Goal: Transaction & Acquisition: Purchase product/service

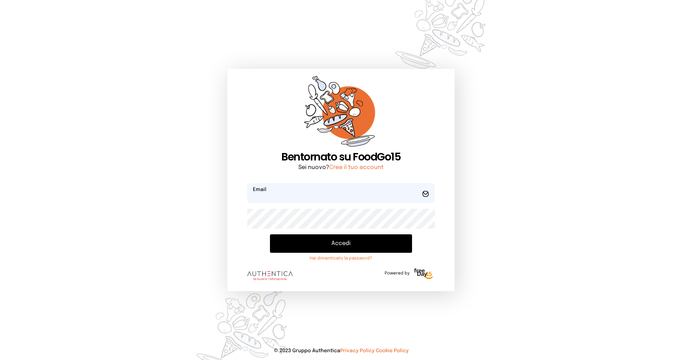
type input "**********"
click at [355, 244] on button "Accedi" at bounding box center [341, 243] width 142 height 18
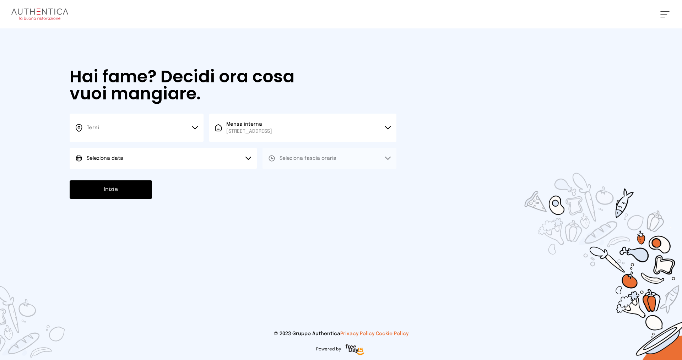
click at [114, 131] on button "Terni" at bounding box center [137, 128] width 134 height 28
click at [119, 144] on li "Terni" at bounding box center [137, 151] width 134 height 19
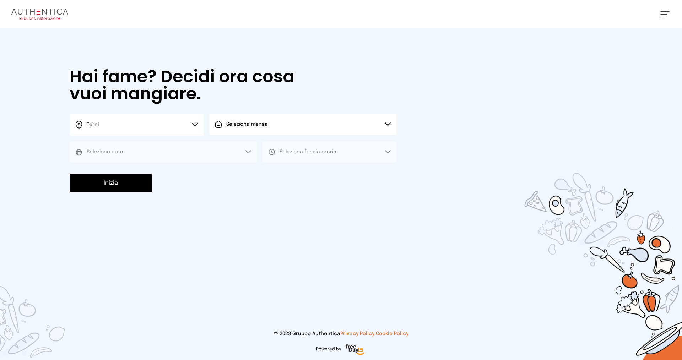
click at [255, 125] on span "Seleziona mensa" at bounding box center [247, 124] width 42 height 5
click at [262, 146] on span "Mensa interna" at bounding box center [249, 144] width 46 height 7
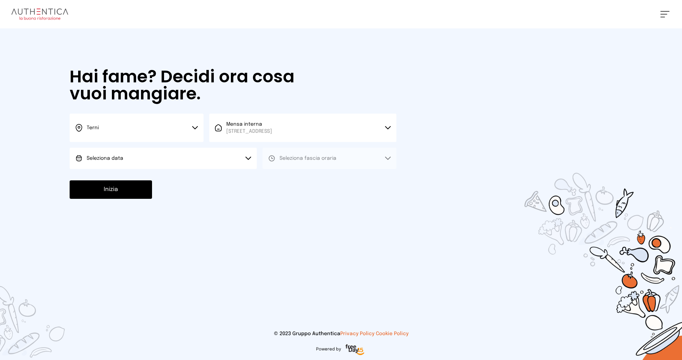
click at [153, 163] on button "Seleziona data" at bounding box center [163, 158] width 187 height 21
click at [151, 178] on li "[DATE], [DATE]" at bounding box center [163, 178] width 187 height 18
click at [320, 162] on button "Seleziona fascia oraria" at bounding box center [329, 158] width 134 height 21
click at [325, 183] on li "Pranzo" at bounding box center [329, 178] width 134 height 18
click at [99, 193] on button "Inizia" at bounding box center [111, 189] width 82 height 18
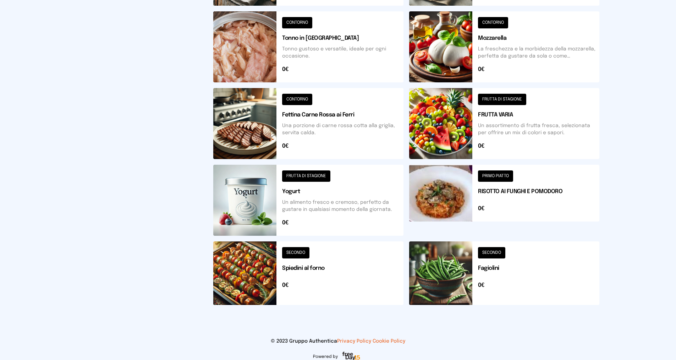
scroll to position [220, 0]
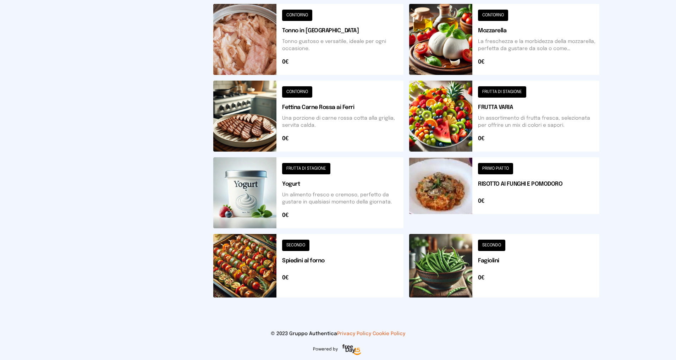
click at [488, 246] on button at bounding box center [504, 266] width 190 height 64
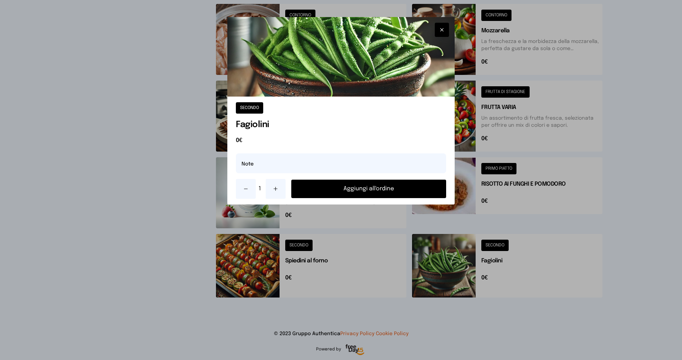
click at [342, 191] on button "Aggiungi all'ordine" at bounding box center [368, 189] width 155 height 18
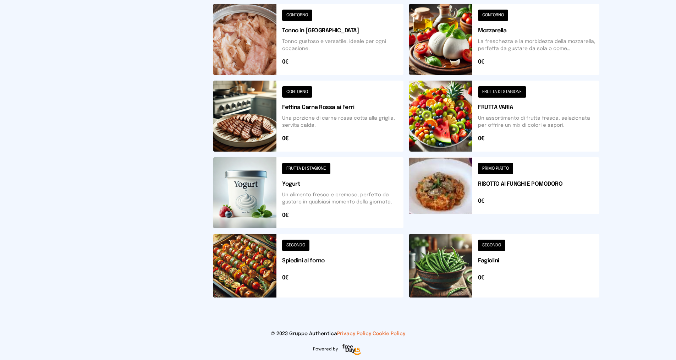
click at [294, 243] on button at bounding box center [308, 266] width 190 height 64
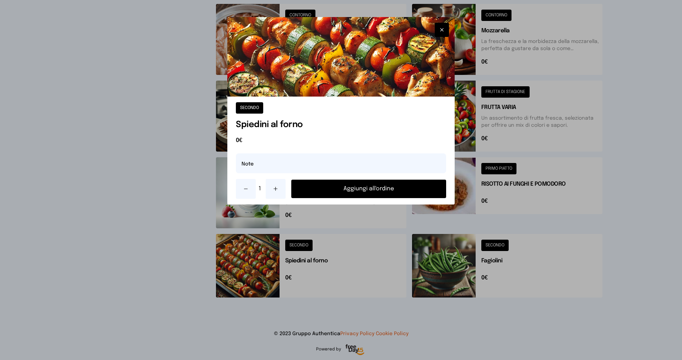
click at [328, 191] on button "Aggiungi all'ordine" at bounding box center [368, 189] width 155 height 18
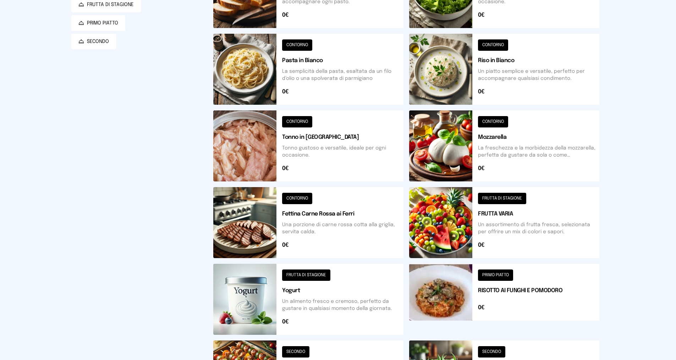
scroll to position [43, 0]
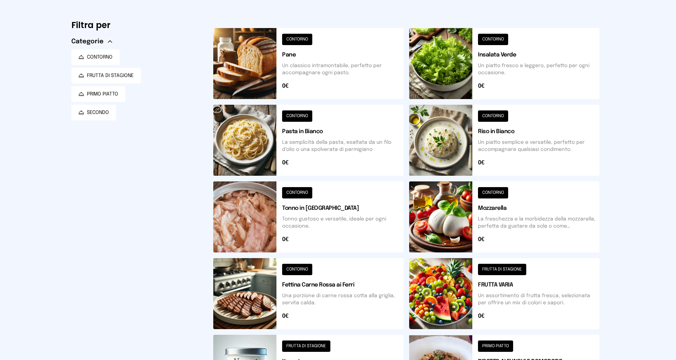
click at [300, 38] on button at bounding box center [308, 63] width 190 height 71
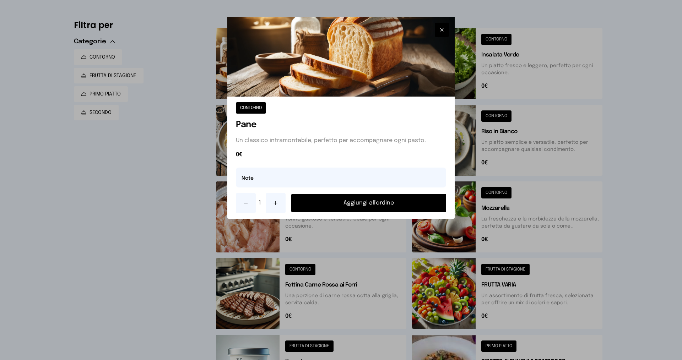
click at [364, 204] on button "Aggiungi all'ordine" at bounding box center [368, 203] width 155 height 18
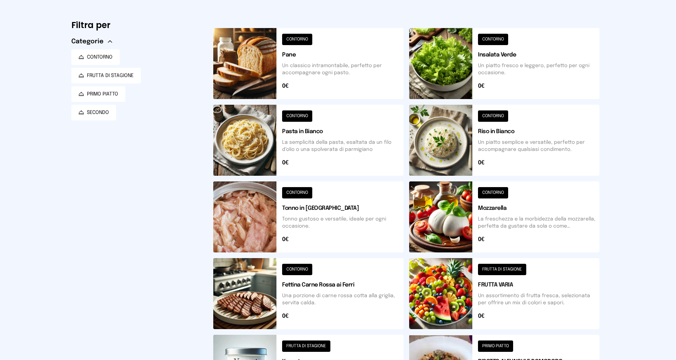
click at [514, 268] on button at bounding box center [504, 293] width 190 height 71
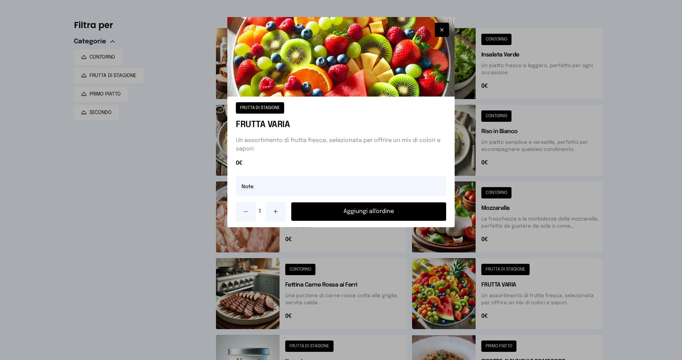
click at [372, 210] on button "Aggiungi all'ordine" at bounding box center [368, 211] width 155 height 18
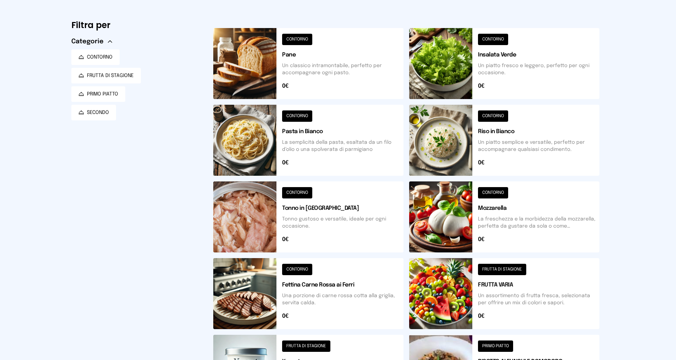
scroll to position [0, 0]
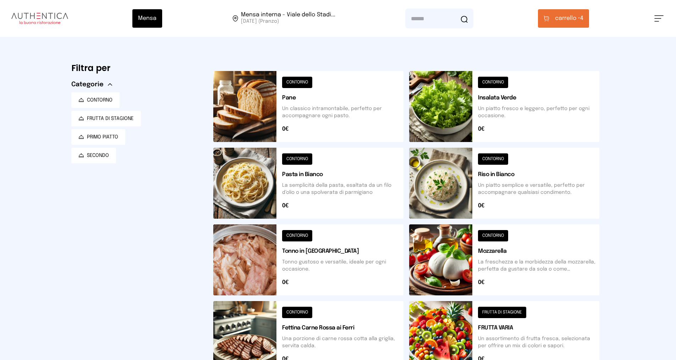
click at [554, 18] on button "carrello • 4" at bounding box center [563, 18] width 51 height 18
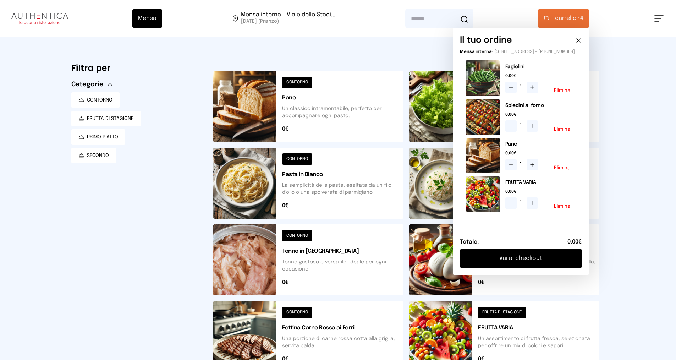
click at [525, 264] on button "Vai al checkout" at bounding box center [521, 258] width 122 height 18
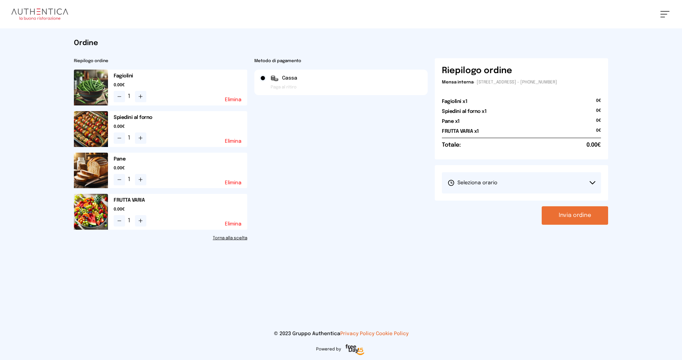
click at [477, 179] on span "Seleziona orario" at bounding box center [472, 182] width 50 height 7
click at [484, 202] on span "1° Turno (13:00 - 15:00)" at bounding box center [474, 202] width 54 height 7
click at [566, 219] on button "Invia ordine" at bounding box center [574, 215] width 66 height 18
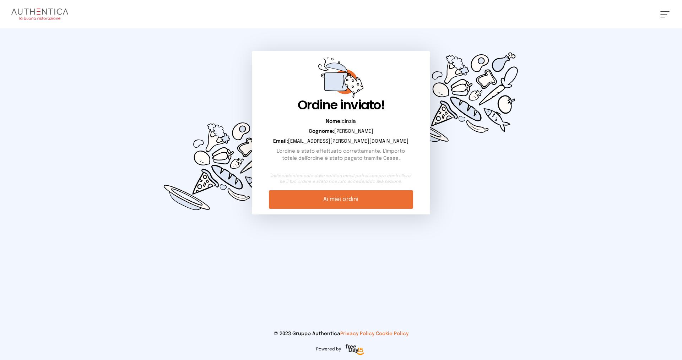
click at [367, 200] on link "Ai miei ordini" at bounding box center [341, 199] width 144 height 18
